Goal: Task Accomplishment & Management: Use online tool/utility

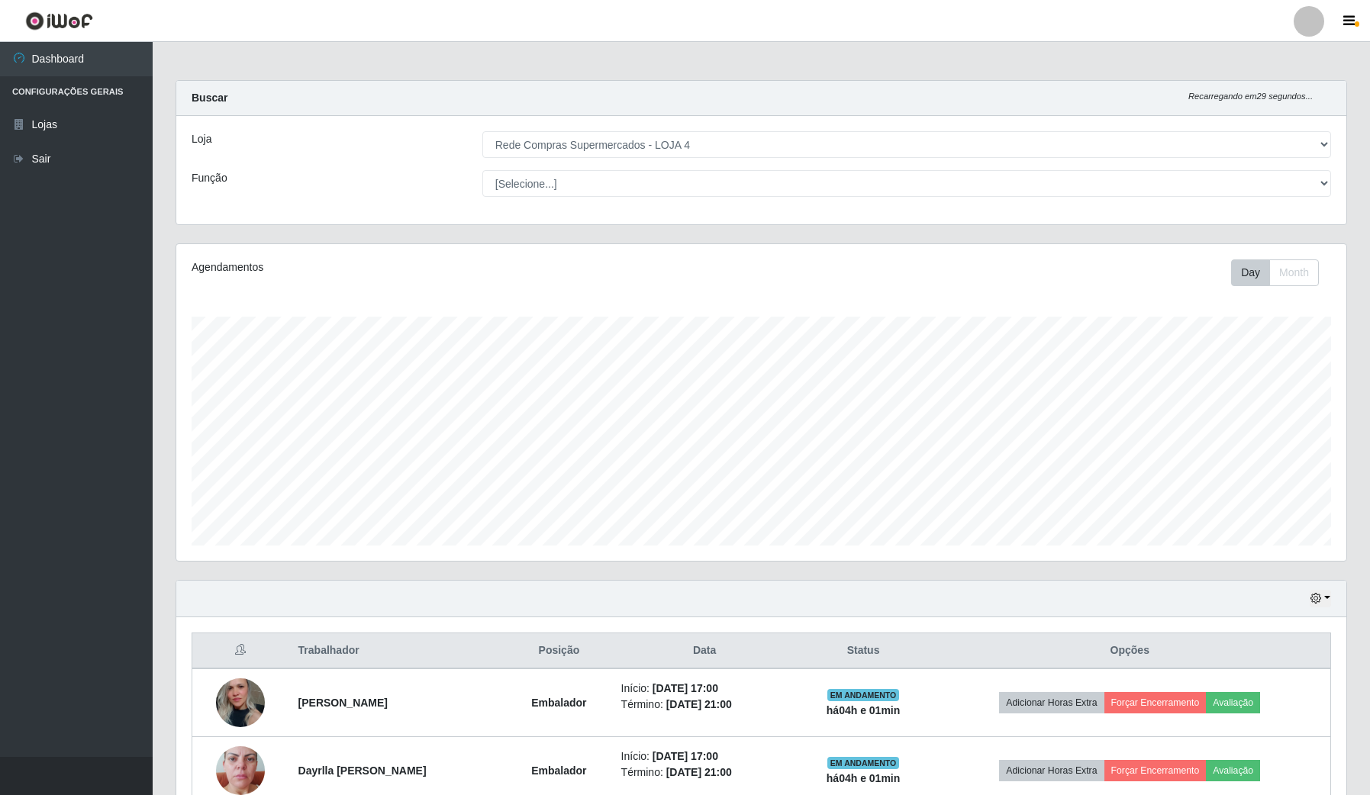
select select "159"
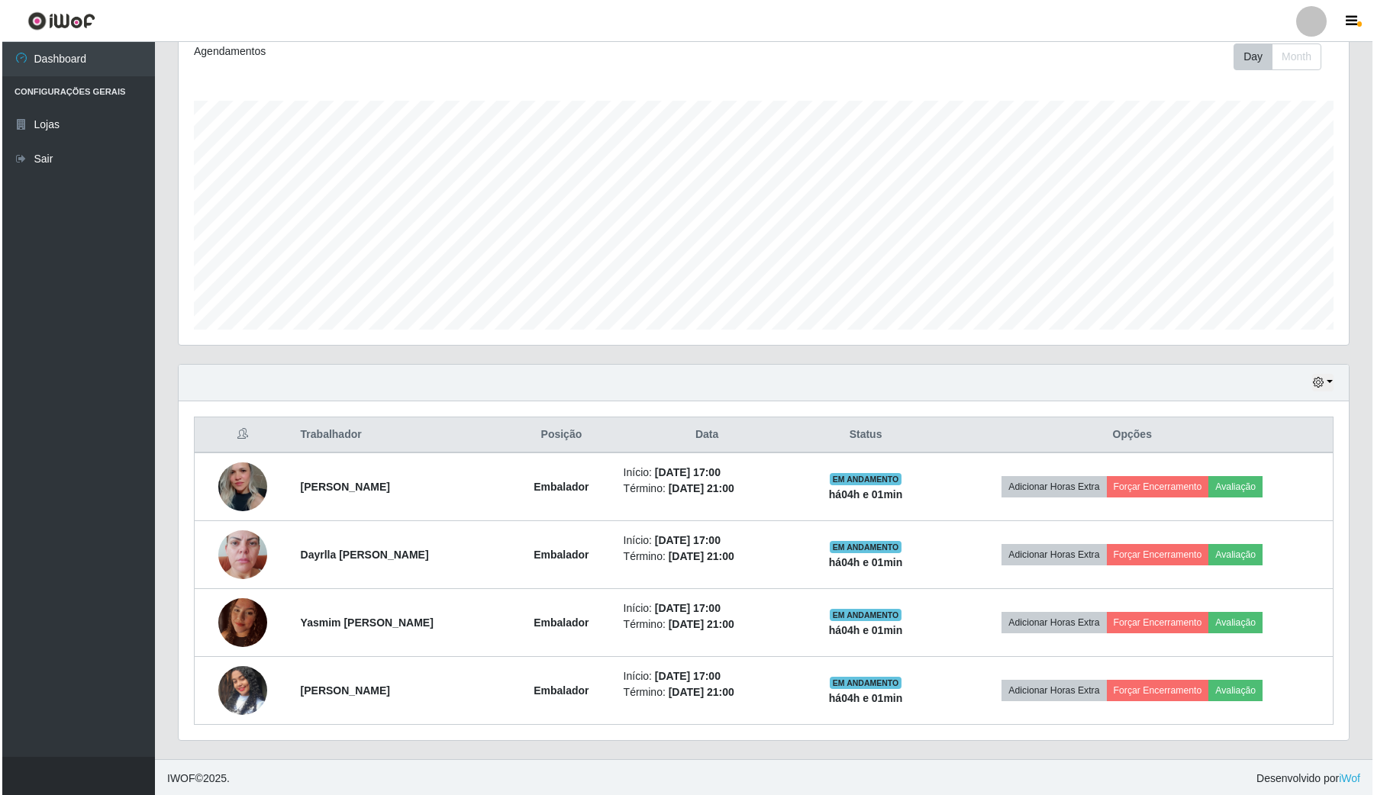
scroll to position [220, 0]
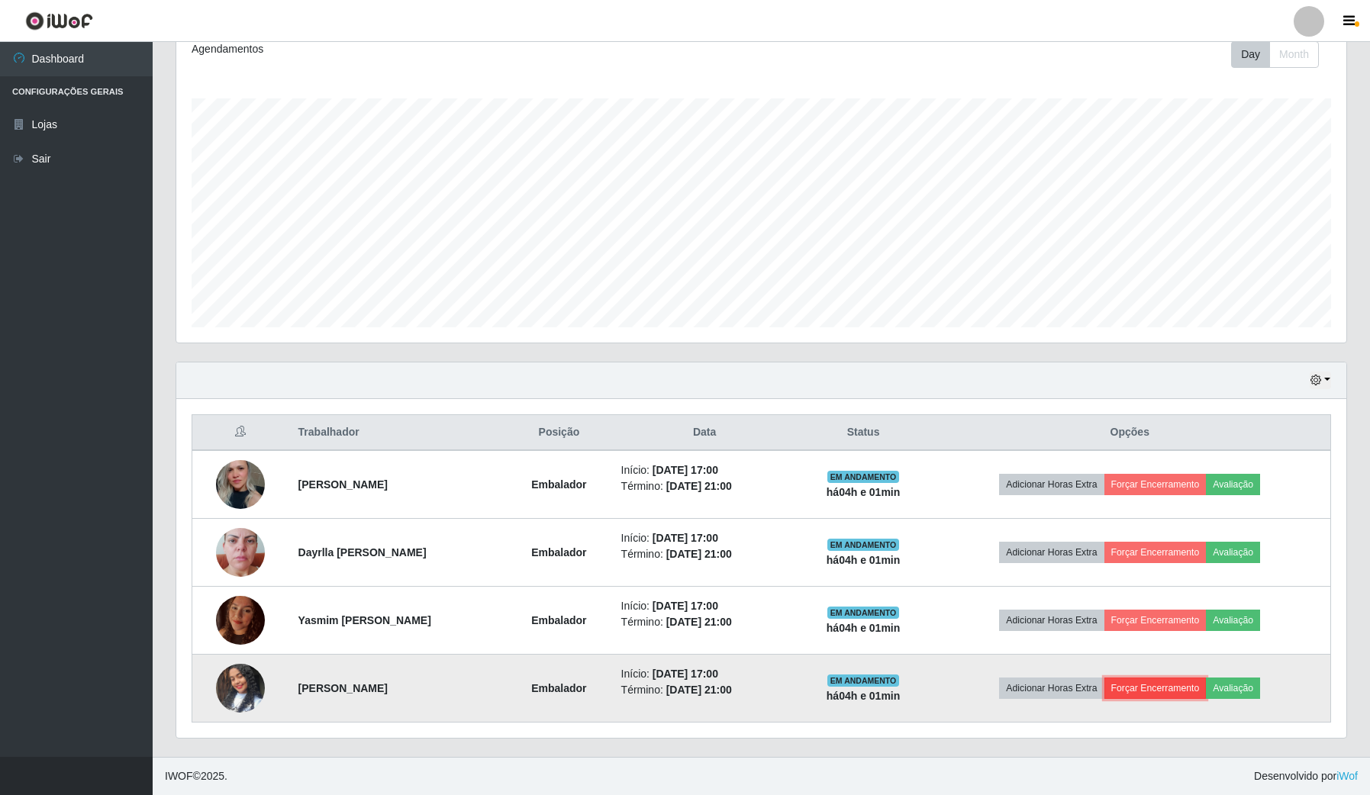
click at [1176, 688] on button "Forçar Encerramento" at bounding box center [1156, 688] width 102 height 21
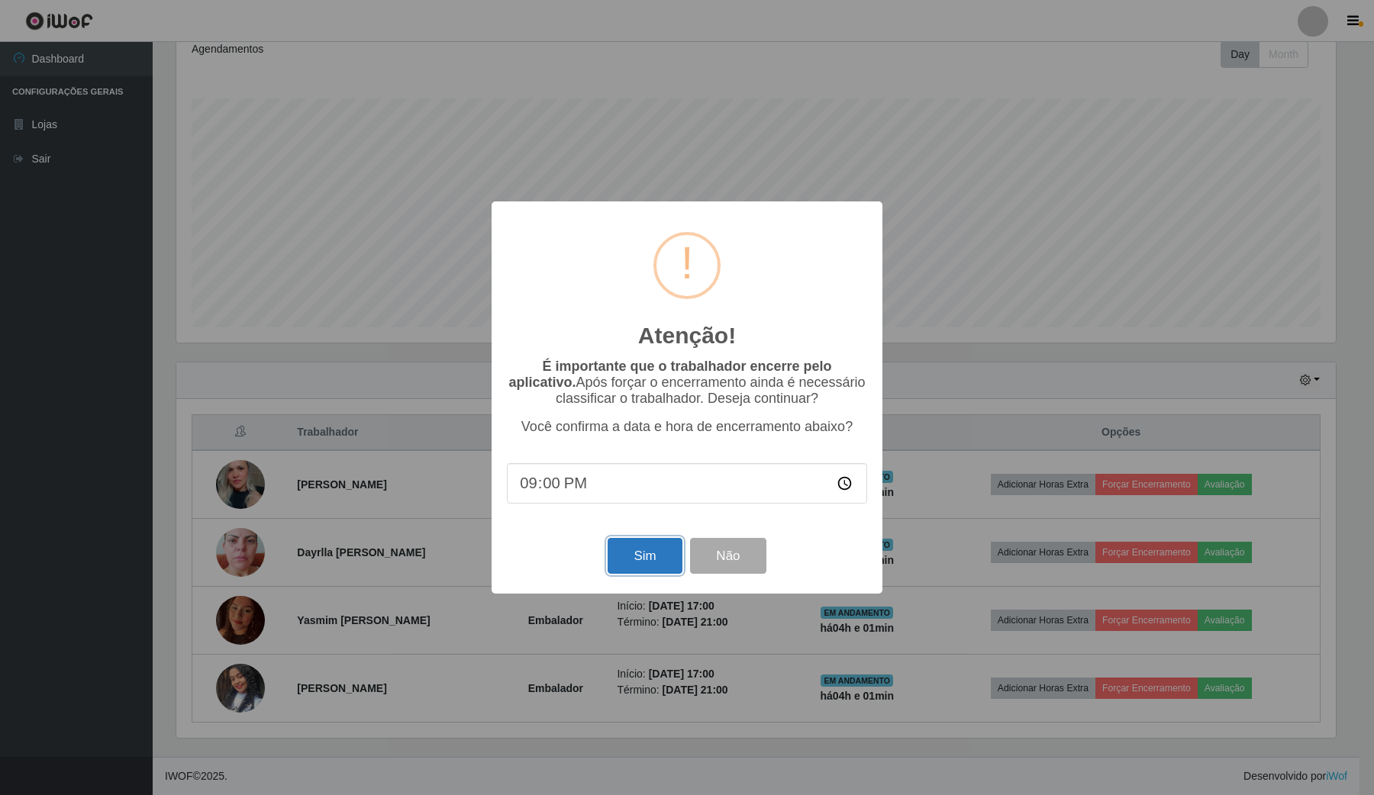
click at [653, 552] on button "Sim" at bounding box center [645, 556] width 74 height 36
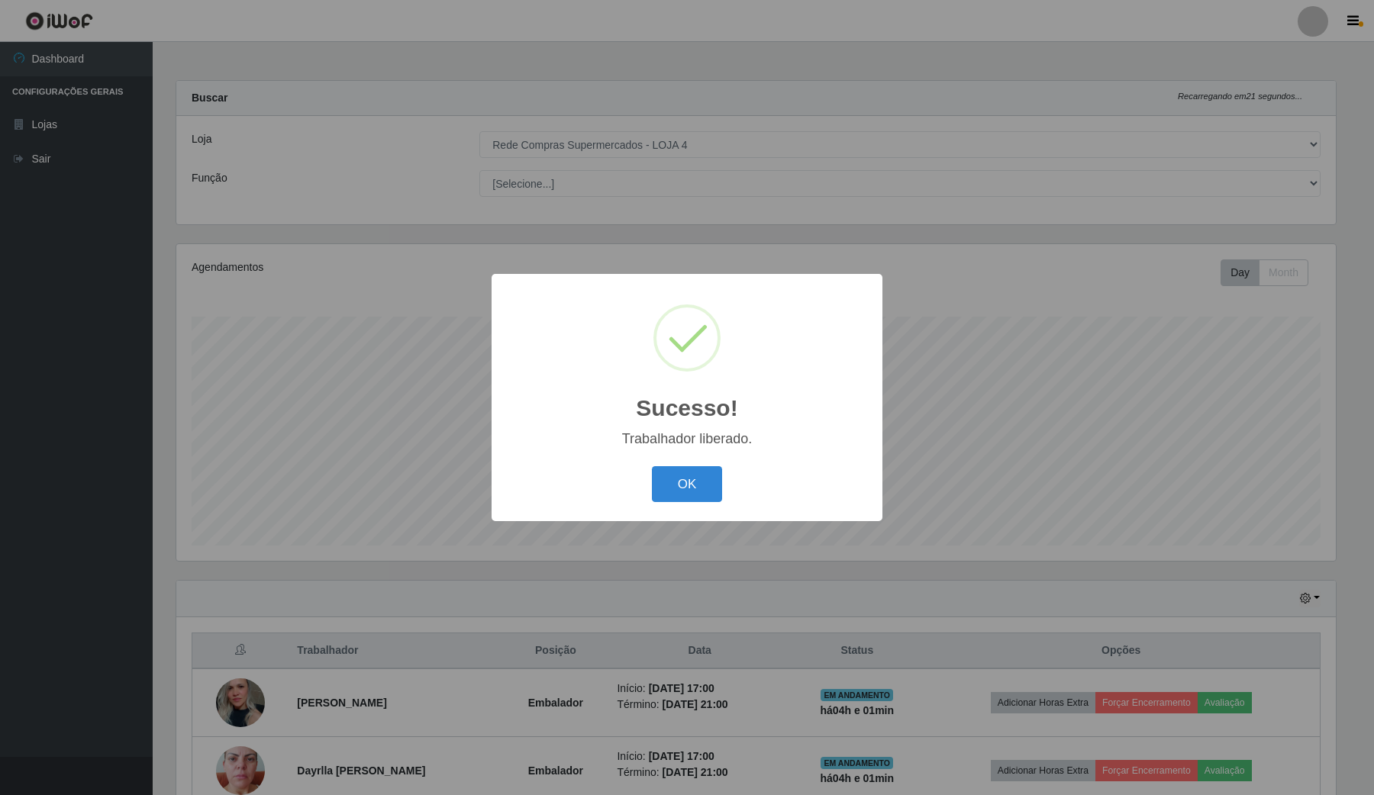
click at [725, 486] on div "OK Cancel" at bounding box center [687, 485] width 360 height 44
click at [699, 486] on button "OK" at bounding box center [687, 484] width 71 height 36
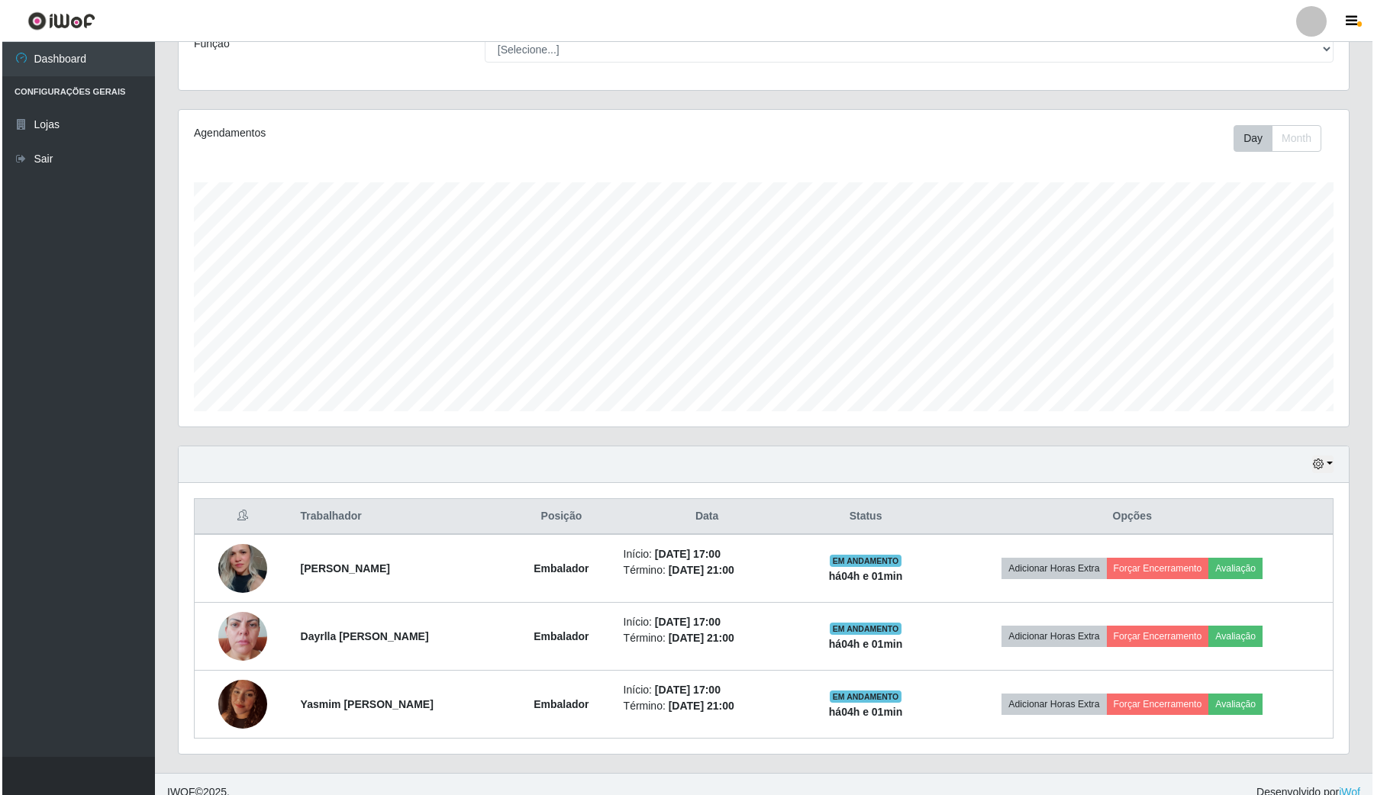
scroll to position [153, 0]
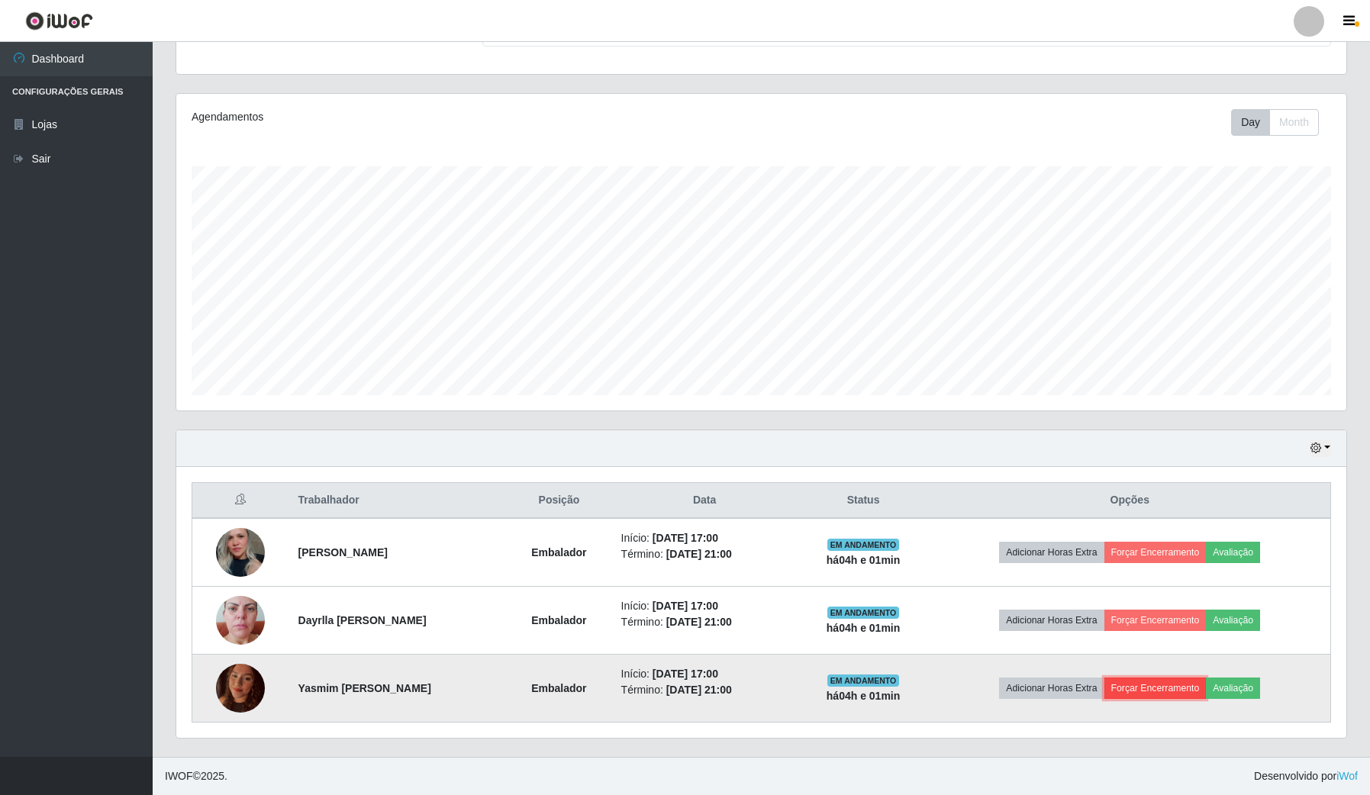
click at [1159, 689] on button "Forçar Encerramento" at bounding box center [1156, 688] width 102 height 21
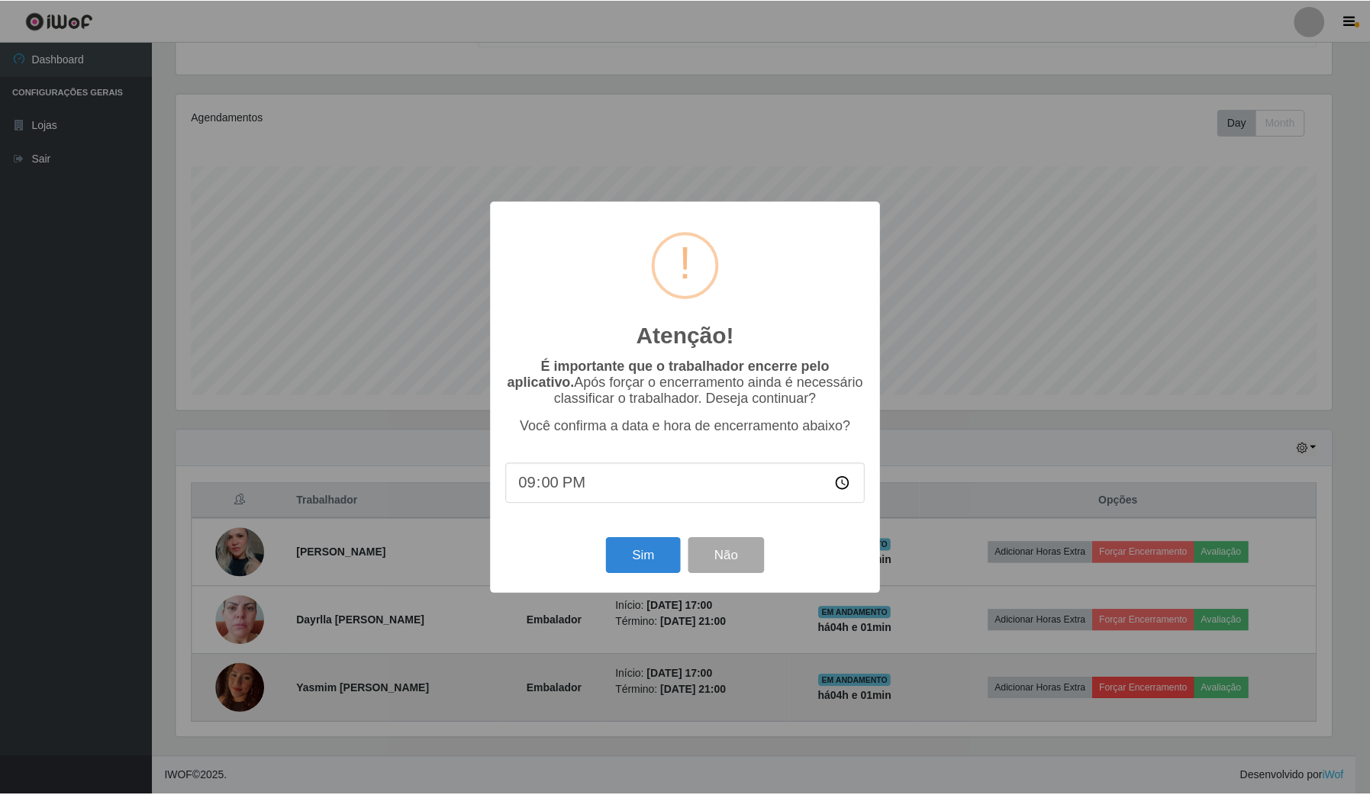
scroll to position [318, 1159]
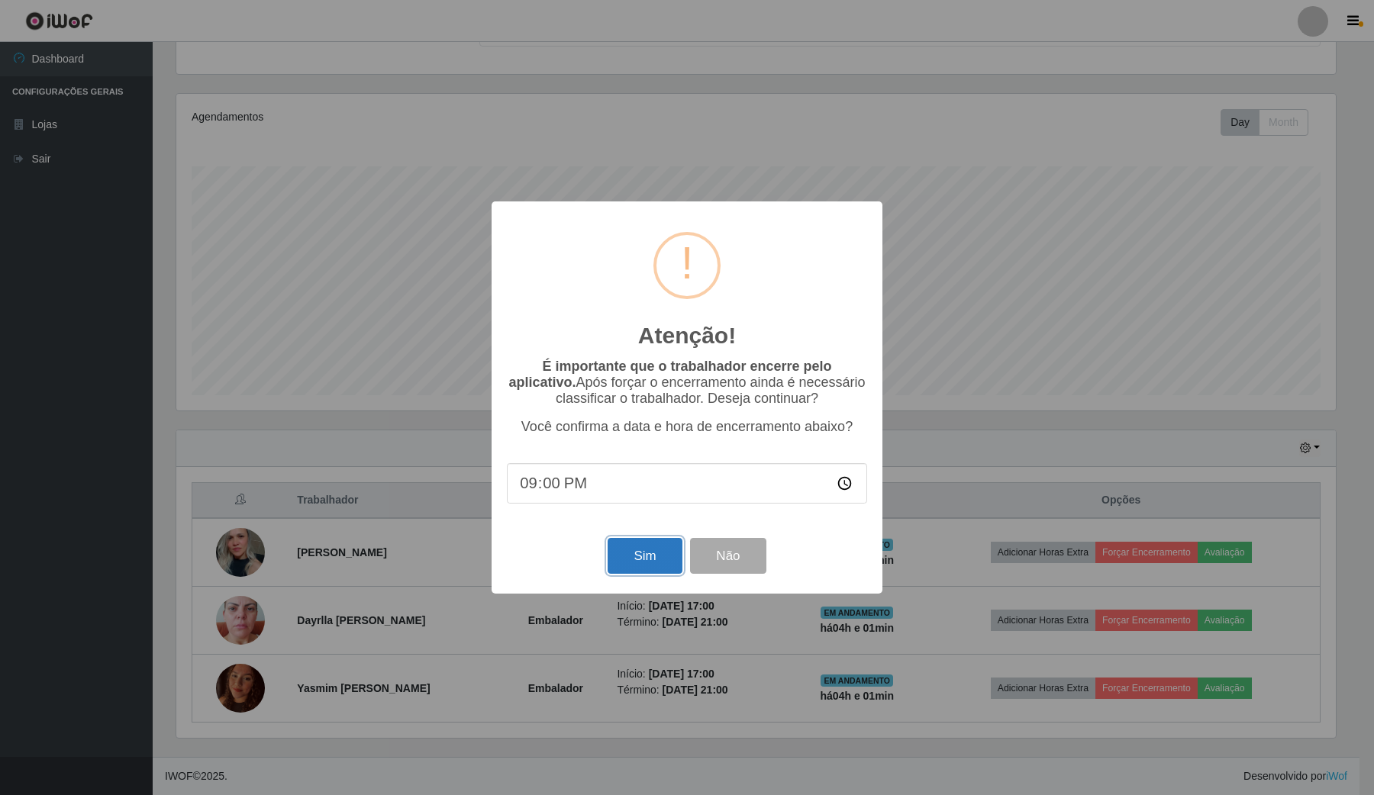
click at [658, 566] on button "Sim" at bounding box center [645, 556] width 74 height 36
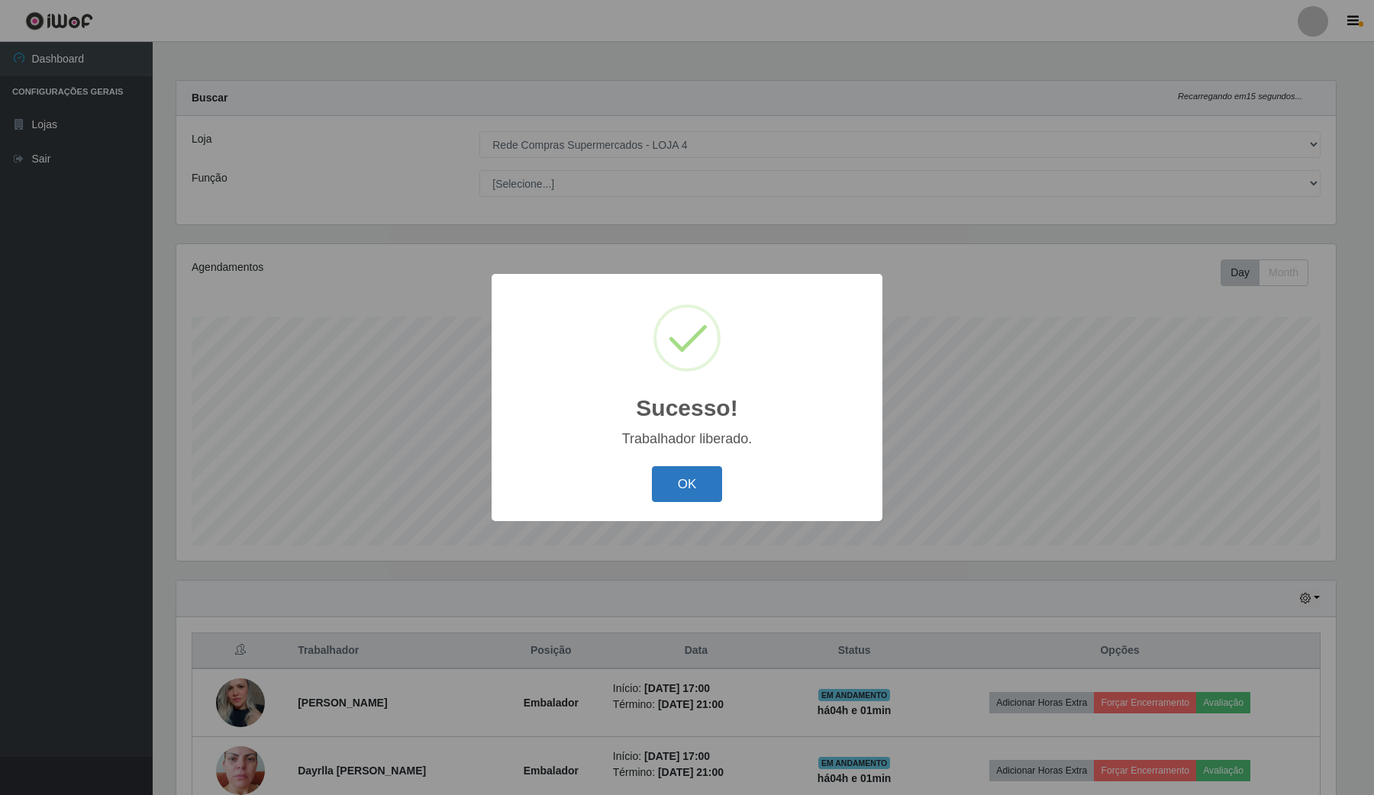
click at [707, 486] on button "OK" at bounding box center [687, 484] width 71 height 36
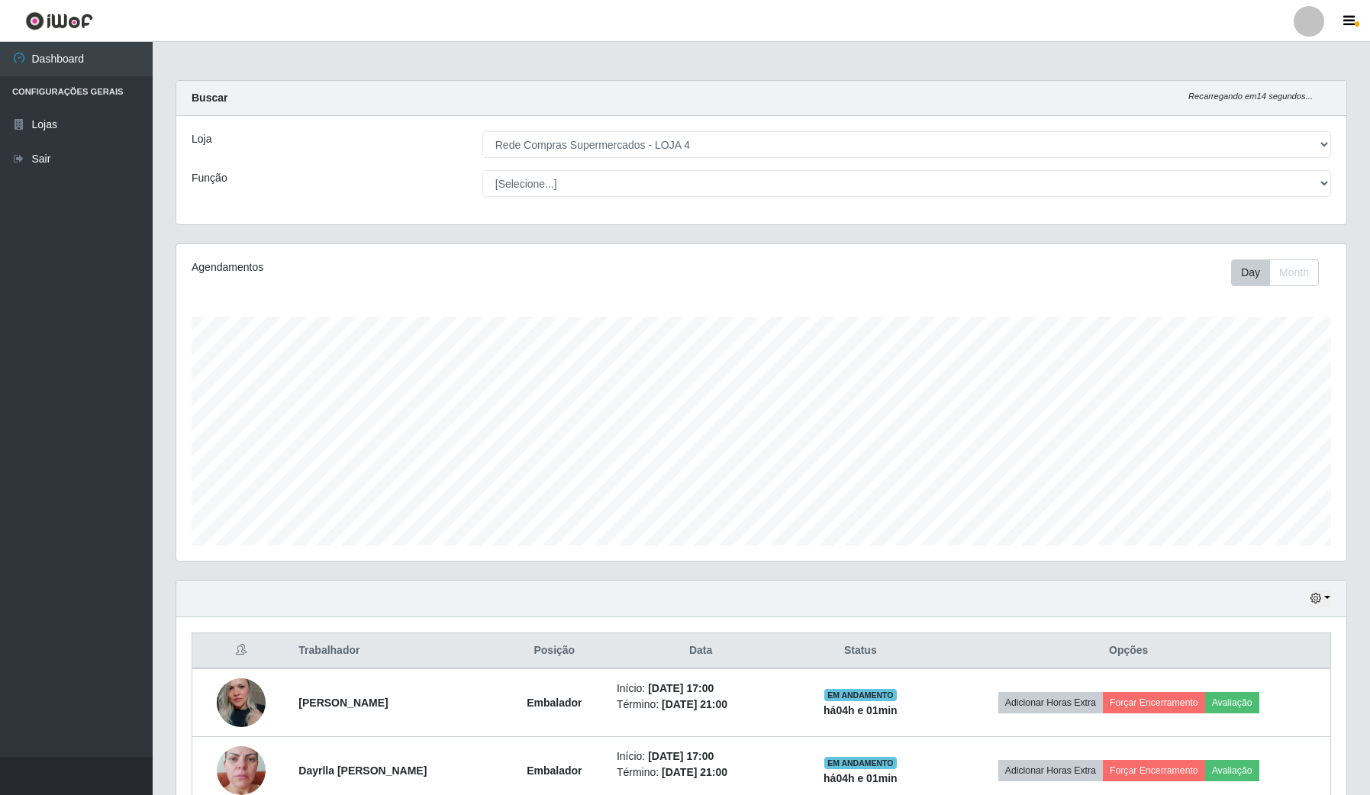
scroll to position [84, 0]
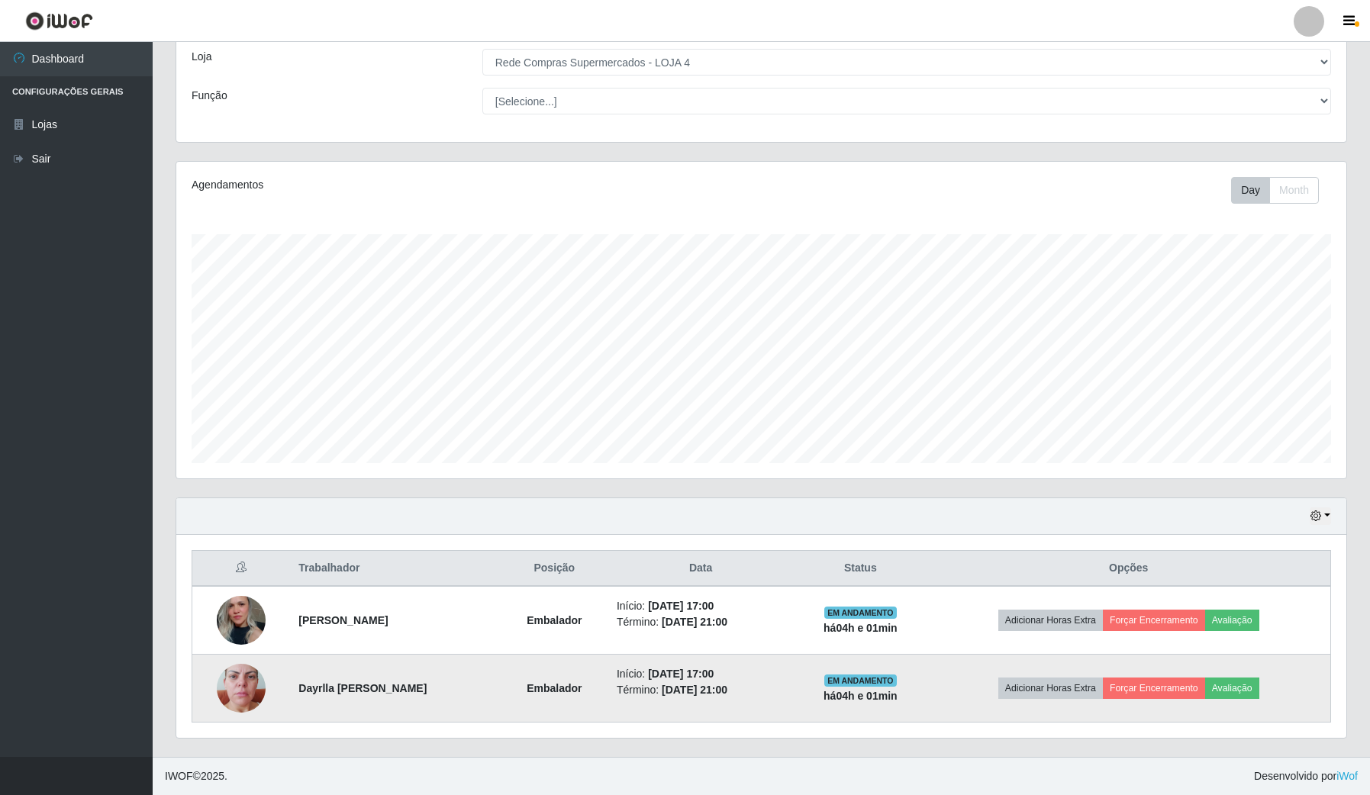
click at [247, 688] on img at bounding box center [241, 688] width 49 height 87
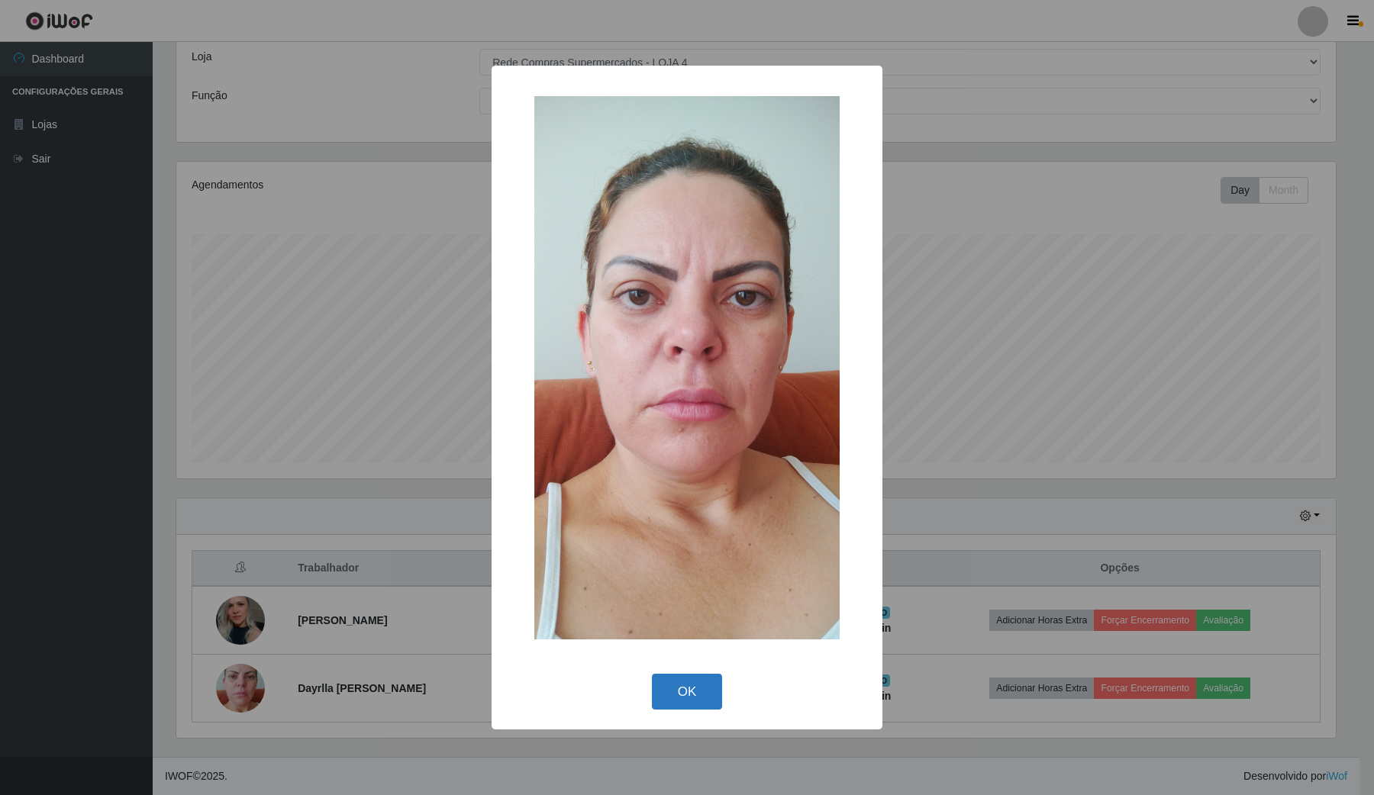
click at [674, 700] on button "OK" at bounding box center [687, 692] width 71 height 36
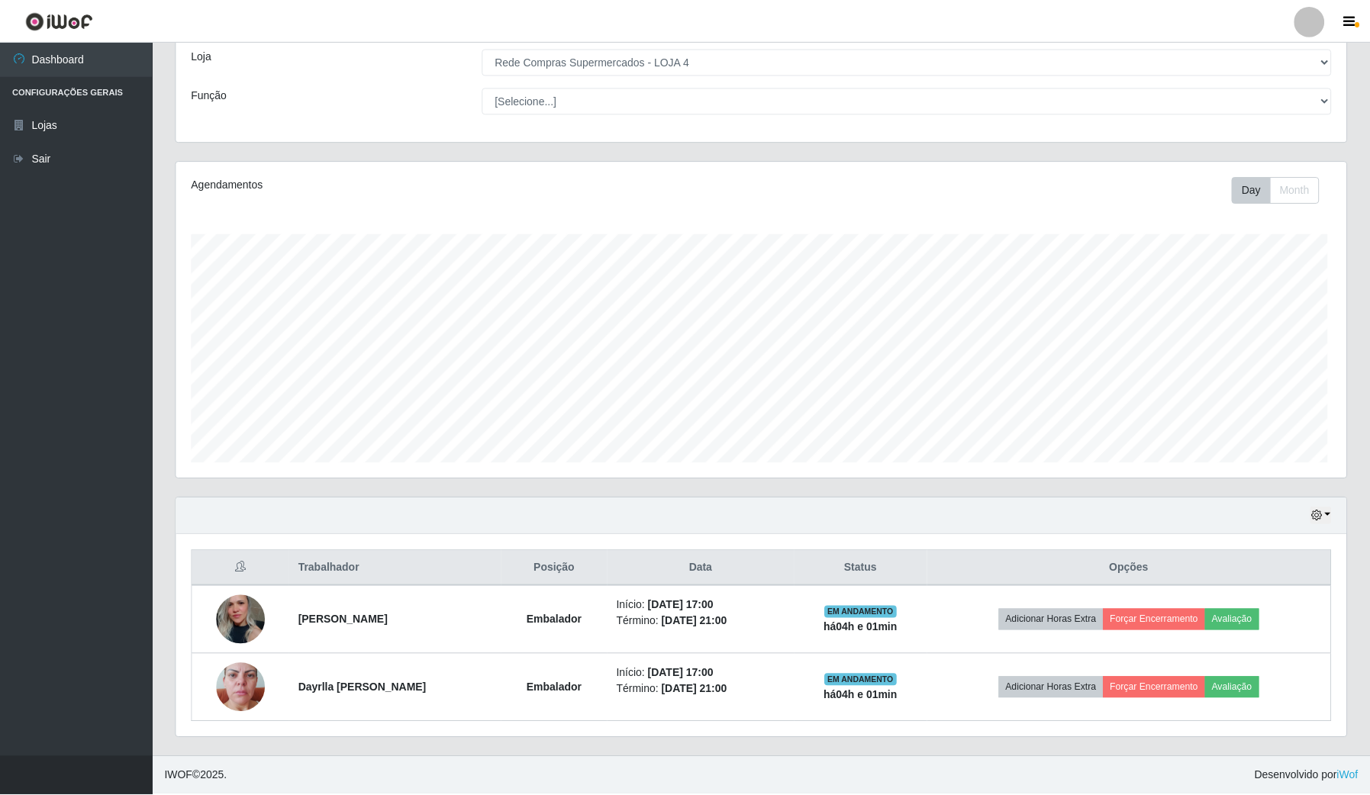
scroll to position [318, 1170]
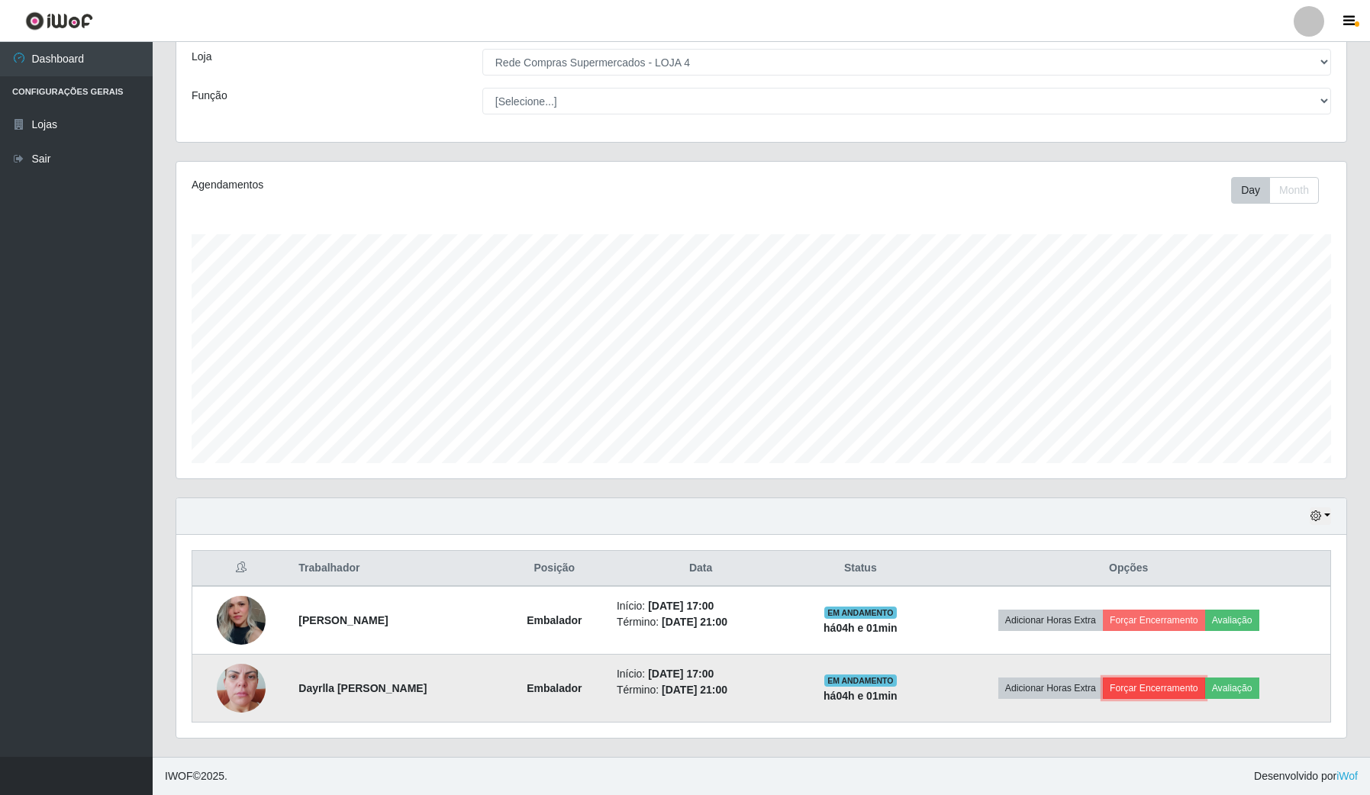
click at [1147, 679] on button "Forçar Encerramento" at bounding box center [1154, 688] width 102 height 21
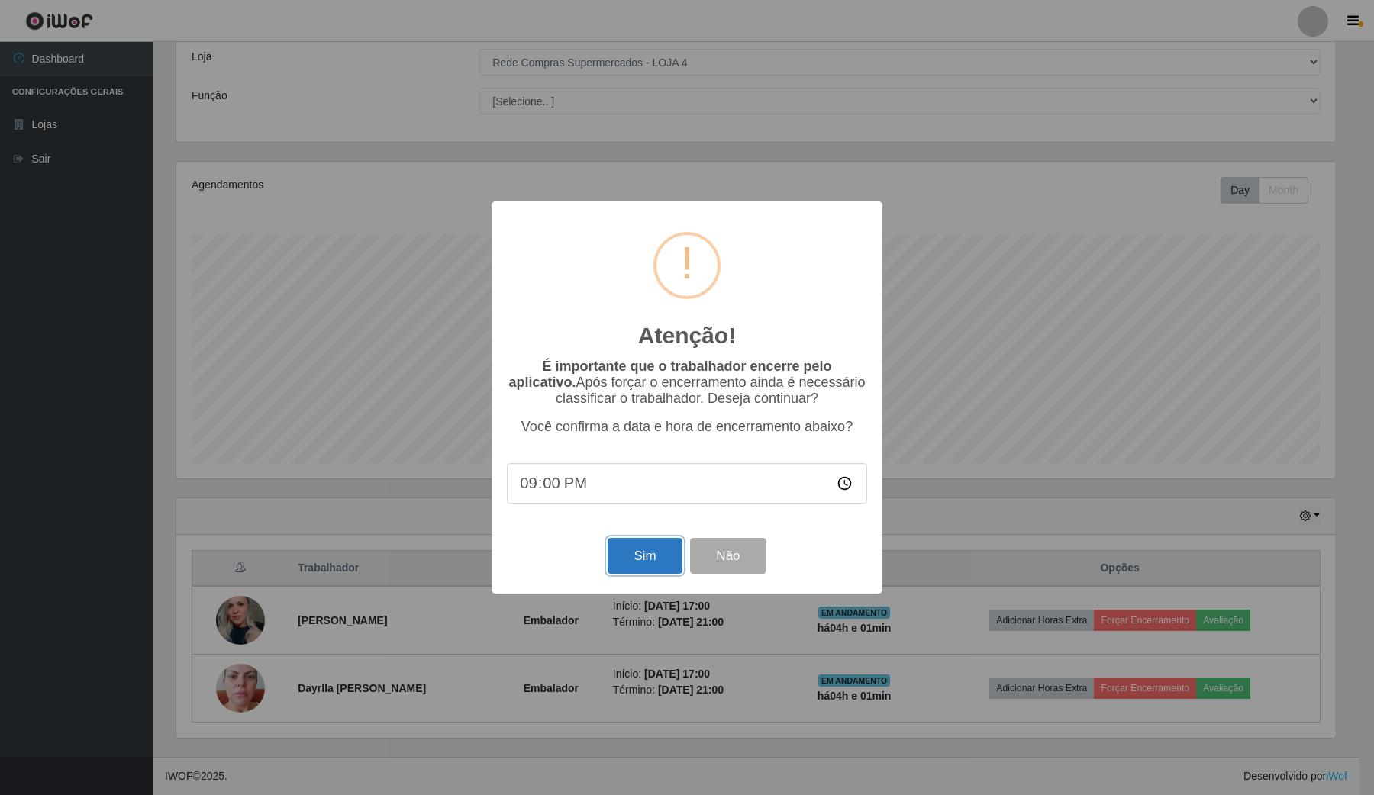
click at [647, 544] on button "Sim" at bounding box center [645, 556] width 74 height 36
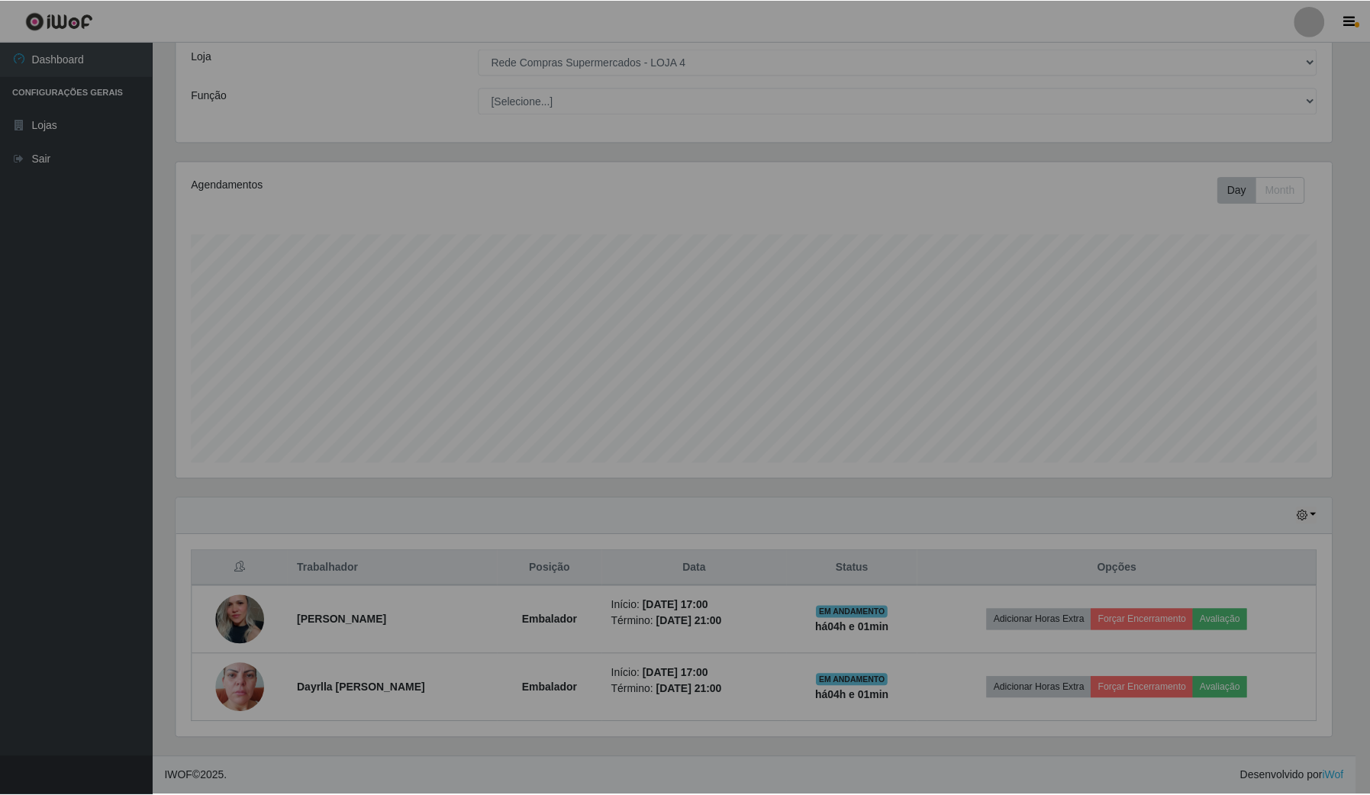
scroll to position [0, 0]
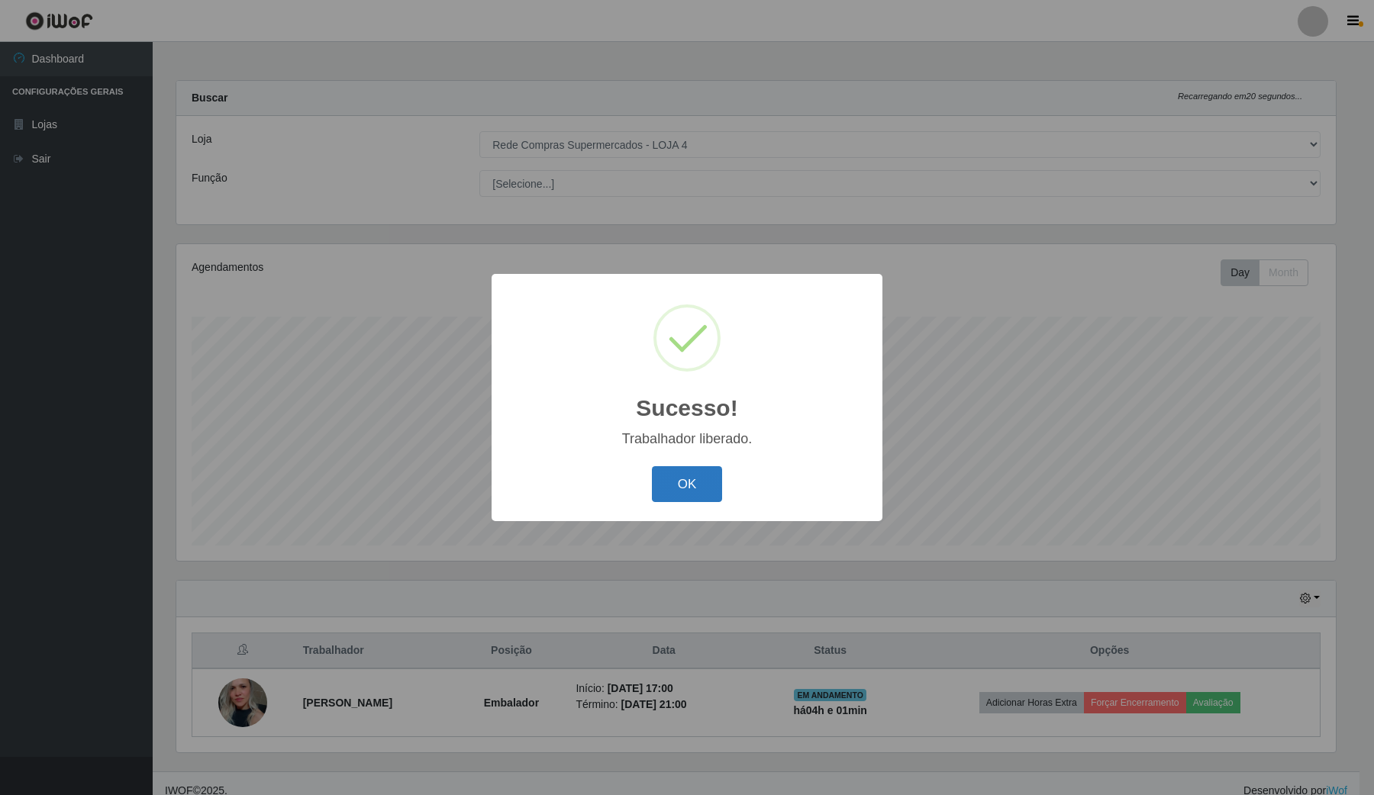
click at [688, 489] on button "OK" at bounding box center [687, 484] width 71 height 36
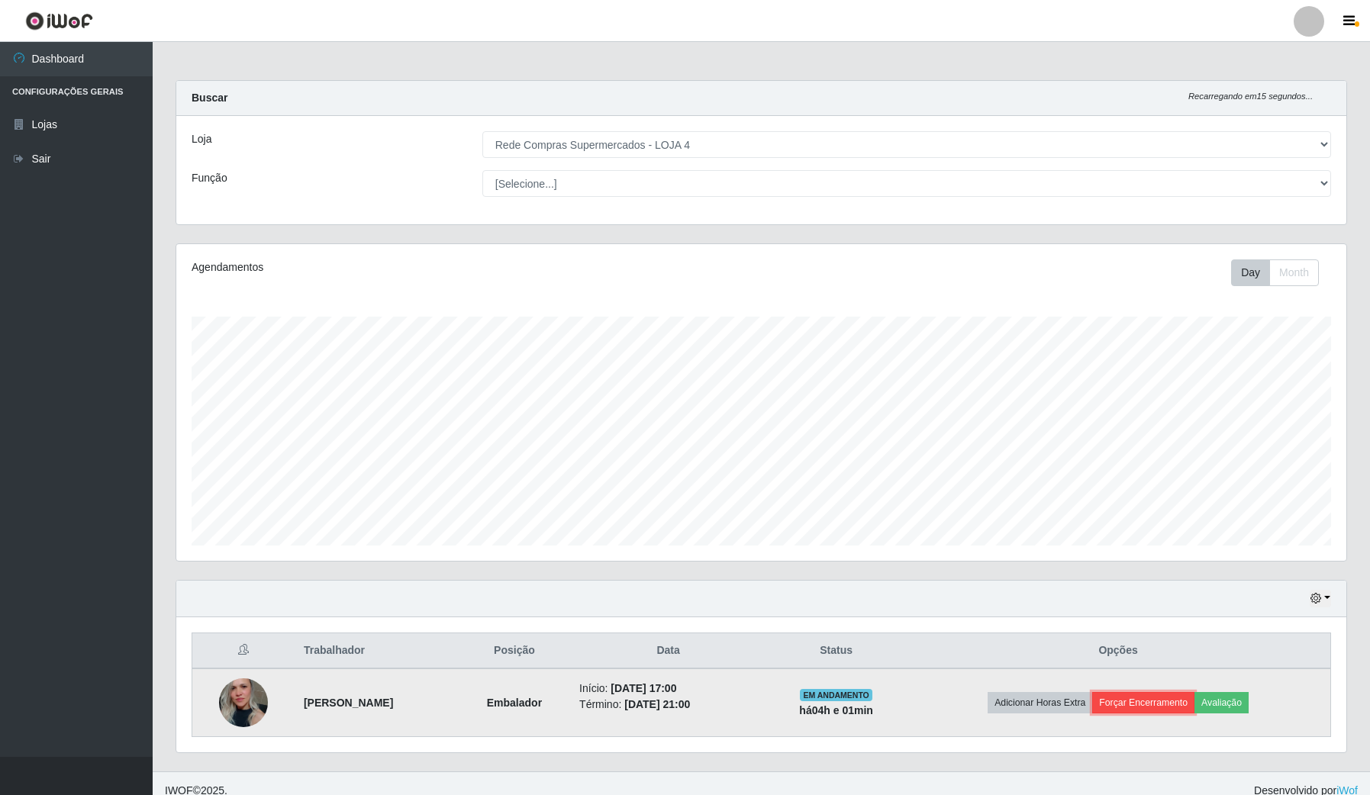
click at [1128, 710] on button "Forçar Encerramento" at bounding box center [1143, 702] width 102 height 21
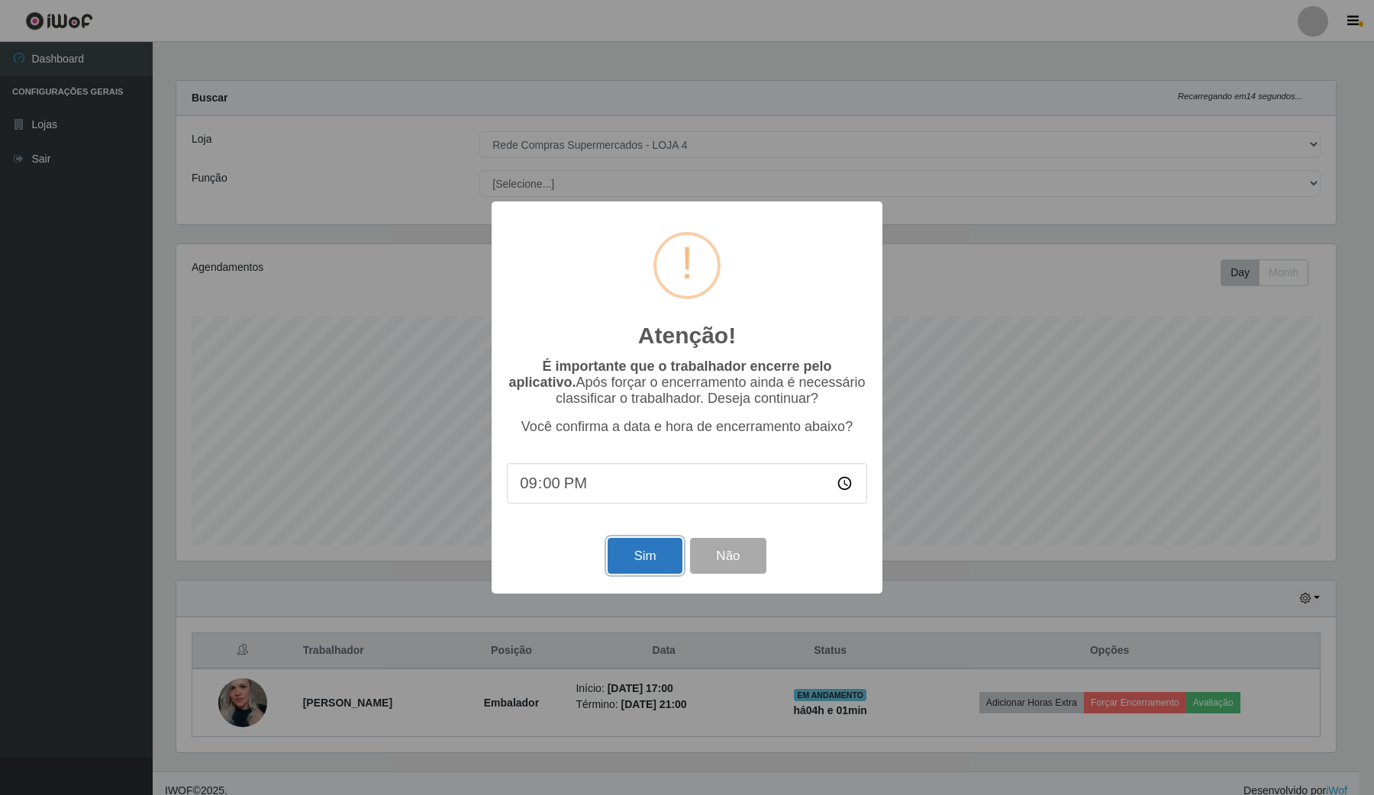
click at [659, 563] on button "Sim" at bounding box center [645, 556] width 74 height 36
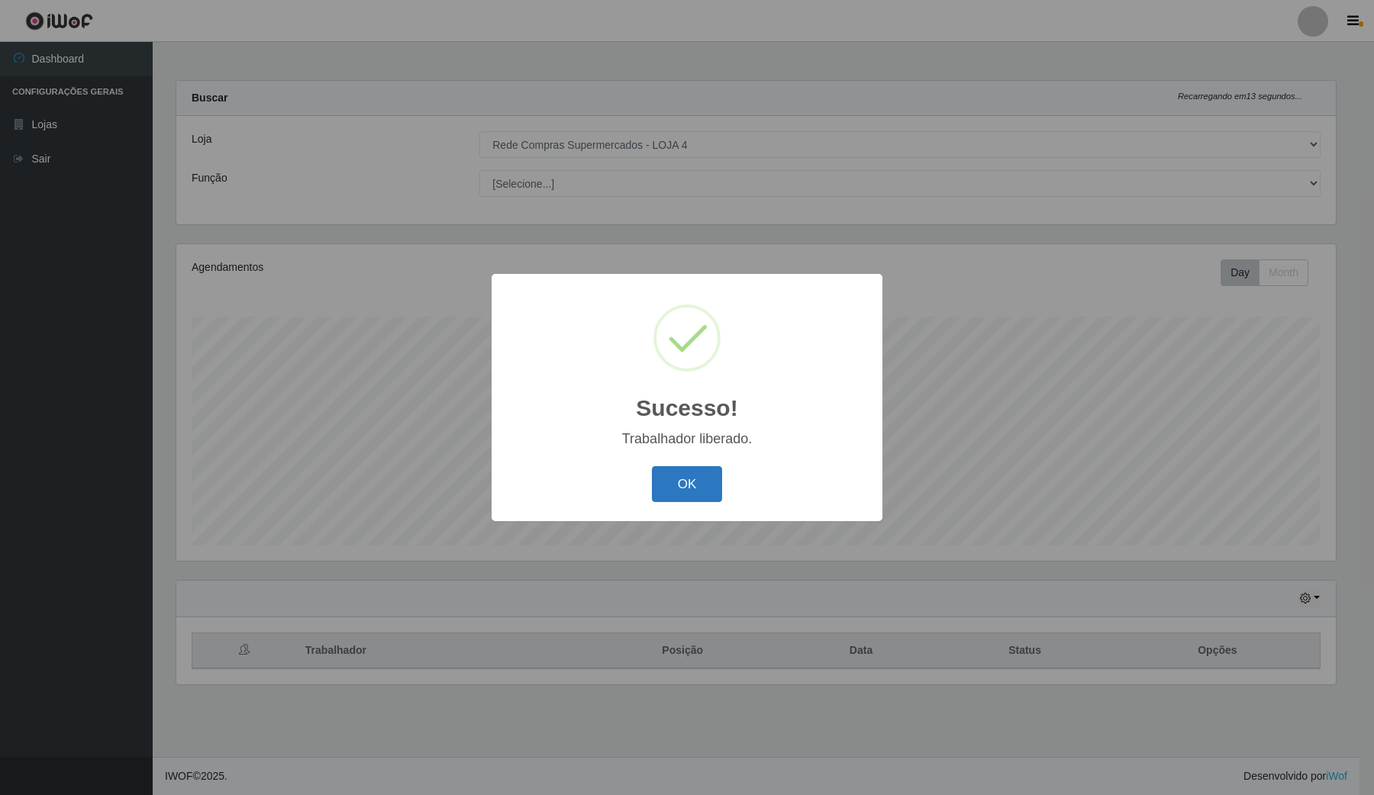
click at [661, 486] on button "OK" at bounding box center [687, 484] width 71 height 36
